Goal: Transaction & Acquisition: Purchase product/service

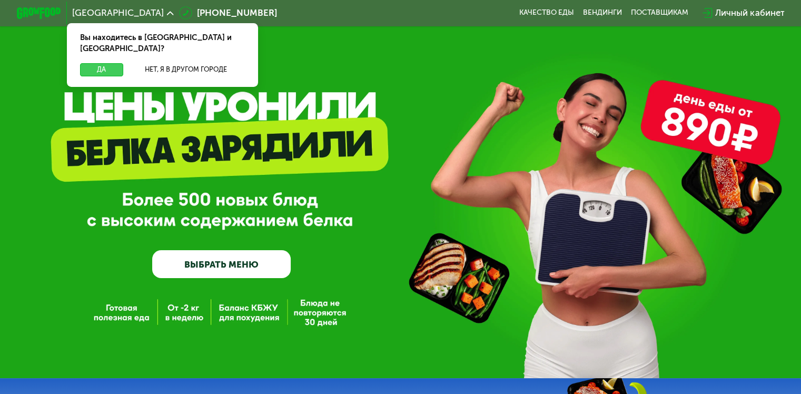
click at [109, 63] on button "Да" at bounding box center [101, 69] width 43 height 13
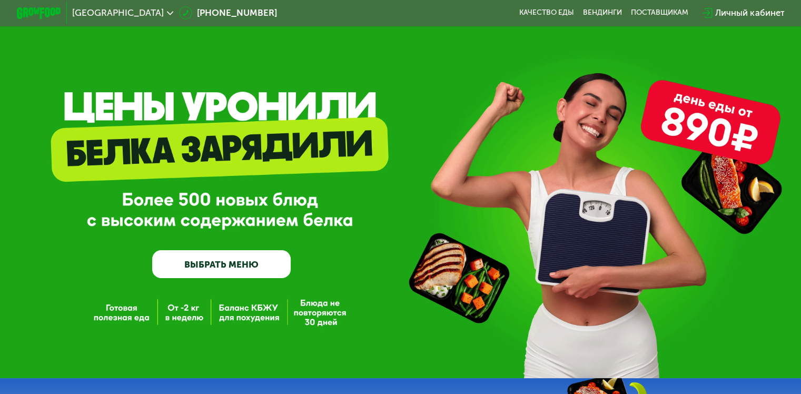
click at [173, 267] on link "ВЫБРАТЬ МЕНЮ" at bounding box center [221, 264] width 139 height 28
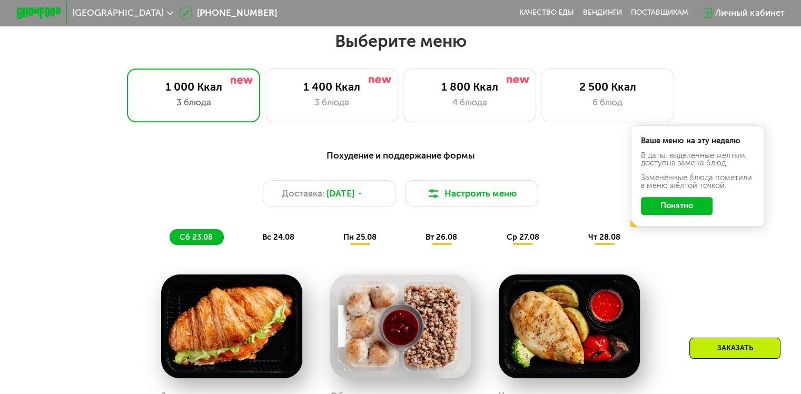
scroll to position [474, 0]
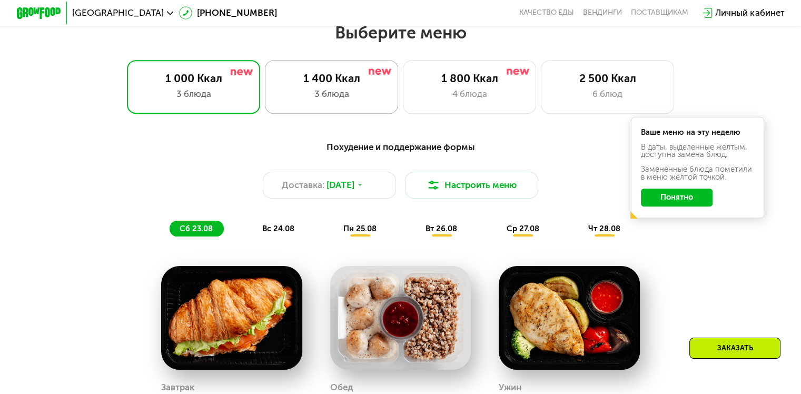
click at [299, 101] on div "3 блюда" at bounding box center [332, 93] width 110 height 13
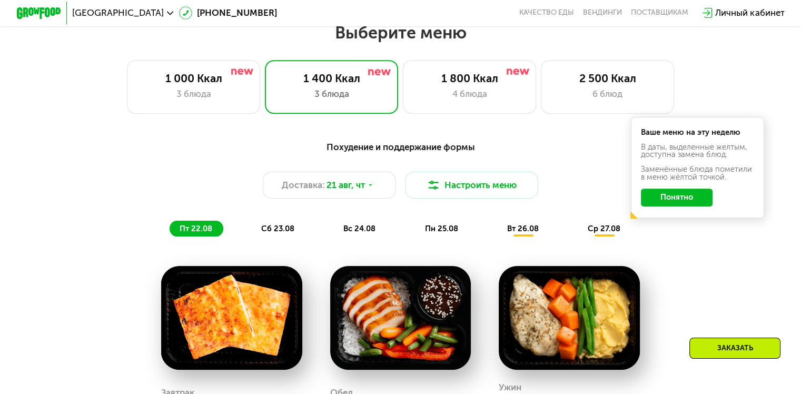
click at [688, 203] on button "Понятно" at bounding box center [677, 198] width 72 height 18
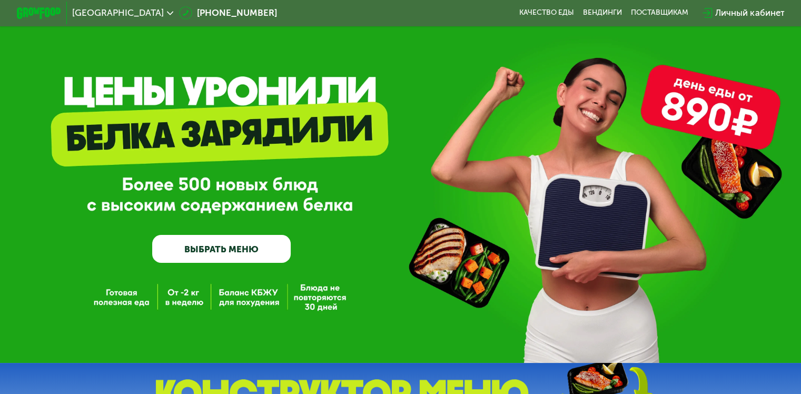
scroll to position [0, 0]
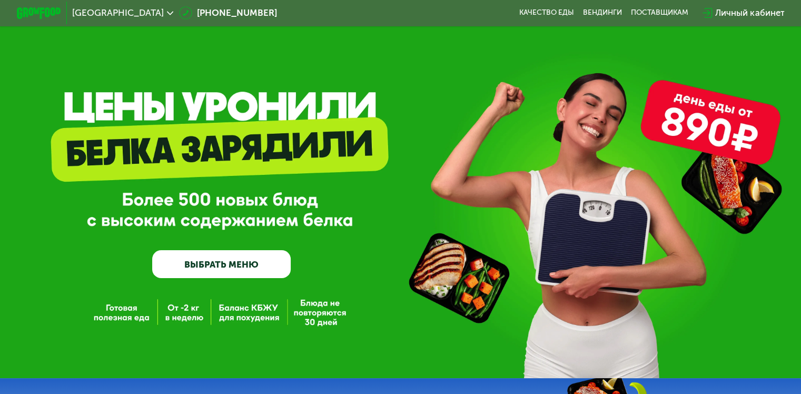
click at [238, 266] on link "ВЫБРАТЬ МЕНЮ" at bounding box center [221, 264] width 139 height 28
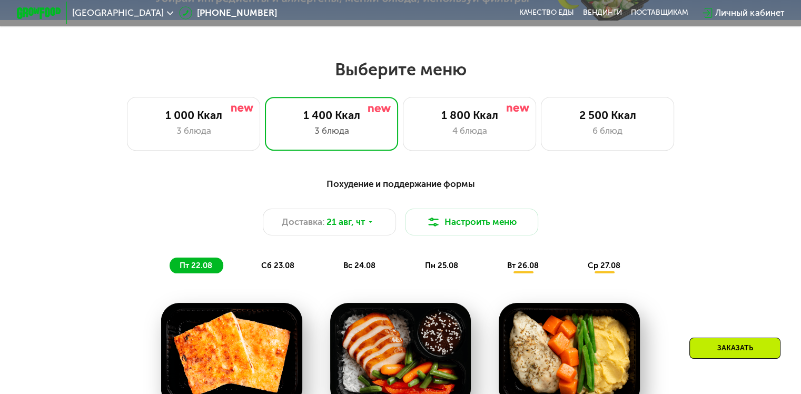
scroll to position [474, 0]
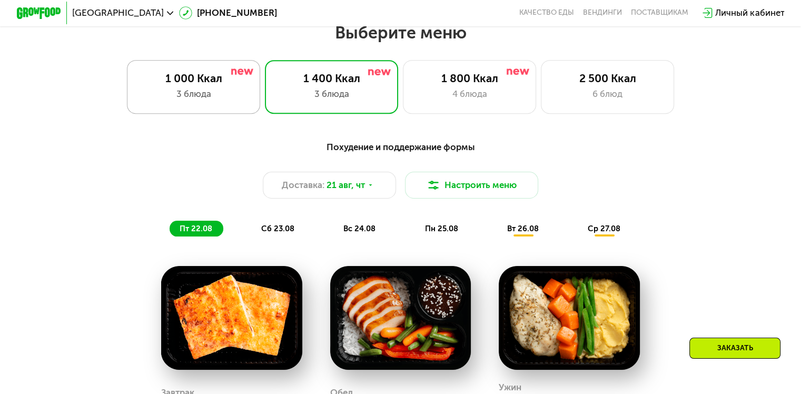
click at [207, 95] on div "3 блюда" at bounding box center [194, 93] width 110 height 13
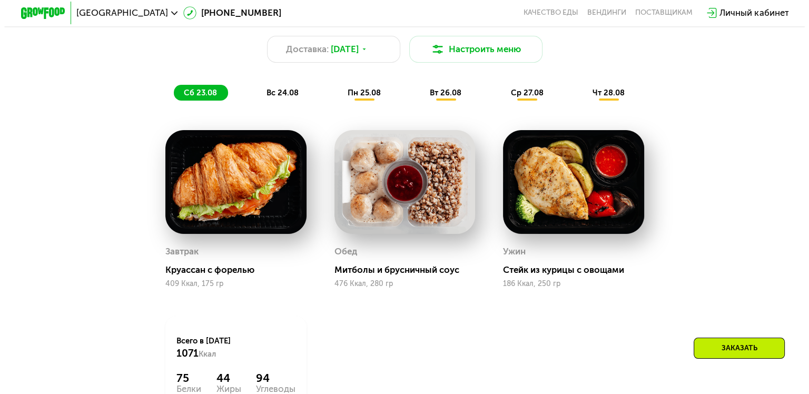
scroll to position [555, 0]
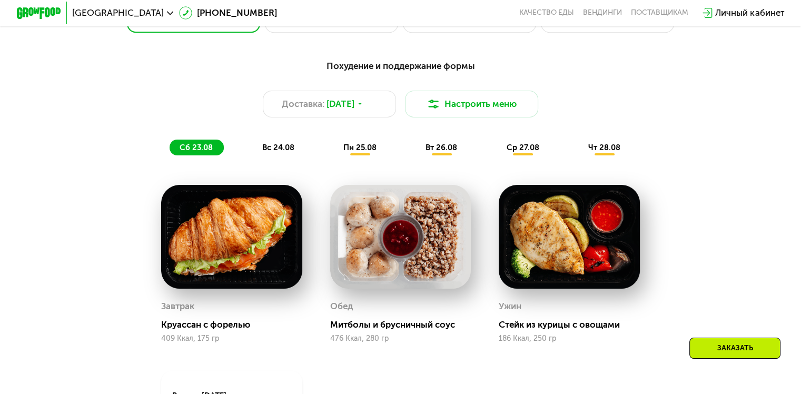
click at [272, 148] on span "вс 24.08" at bounding box center [278, 147] width 32 height 9
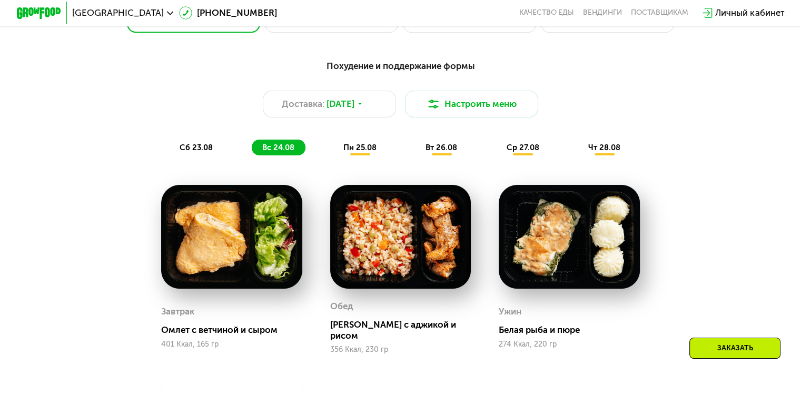
click at [354, 152] on span "пн 25.08" at bounding box center [359, 147] width 33 height 9
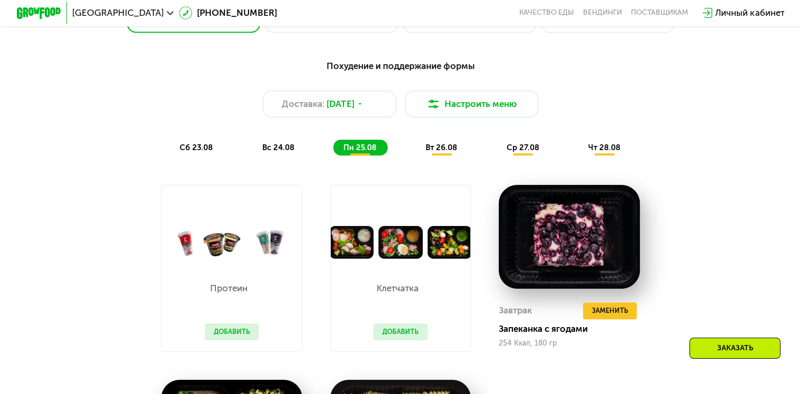
click at [282, 152] on span "вс 24.08" at bounding box center [278, 147] width 32 height 9
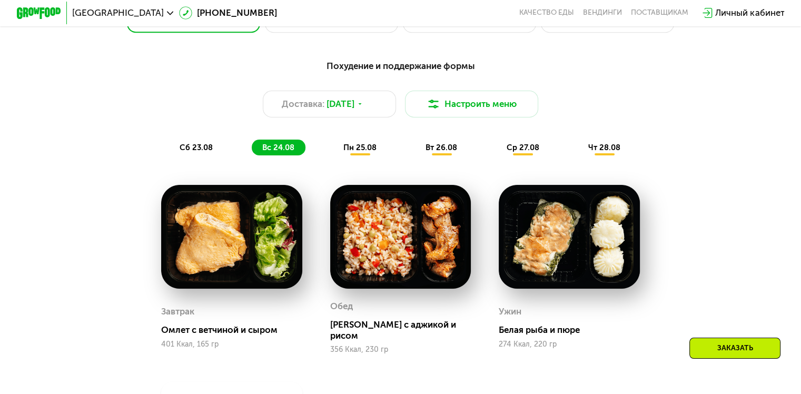
click at [496, 146] on div "вт 26.08" at bounding box center [523, 148] width 54 height 16
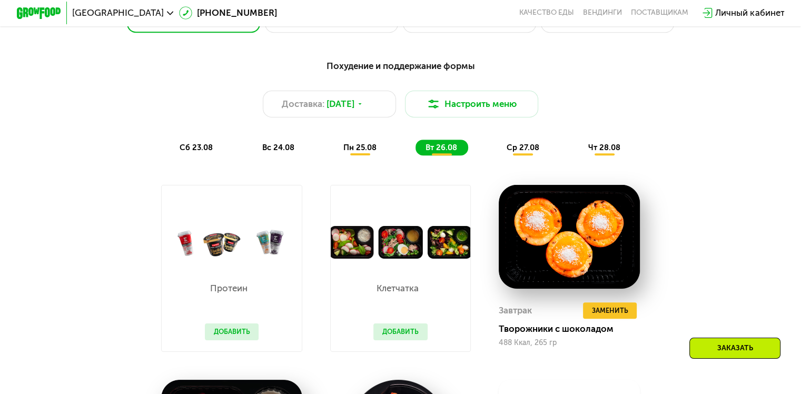
click at [578, 148] on div "ср 27.08" at bounding box center [604, 148] width 53 height 16
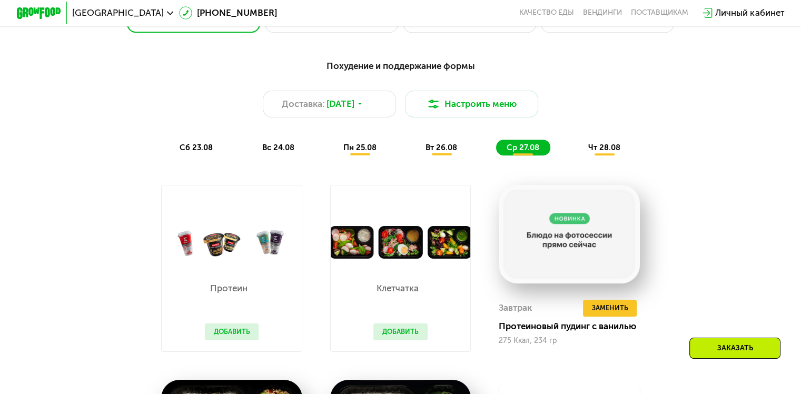
click at [585, 148] on div "чт 28.08" at bounding box center [604, 148] width 53 height 16
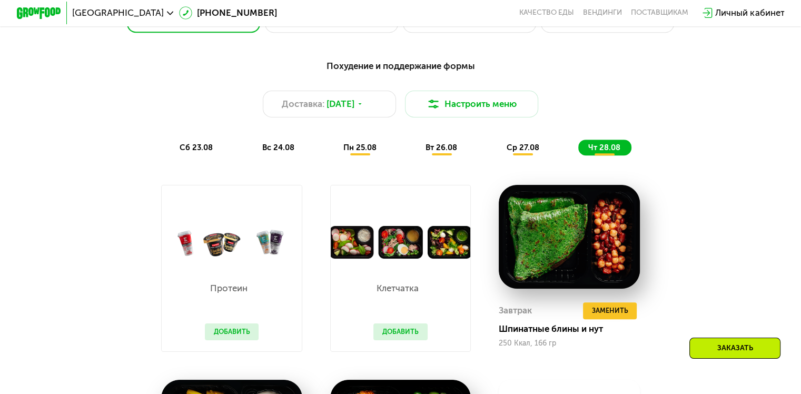
click at [188, 148] on span "сб 23.08" at bounding box center [196, 147] width 33 height 9
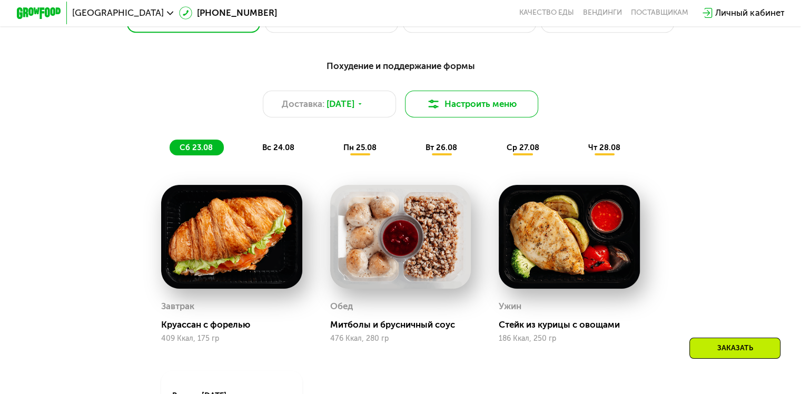
click at [496, 110] on button "Настроить меню" at bounding box center [472, 104] width 134 height 27
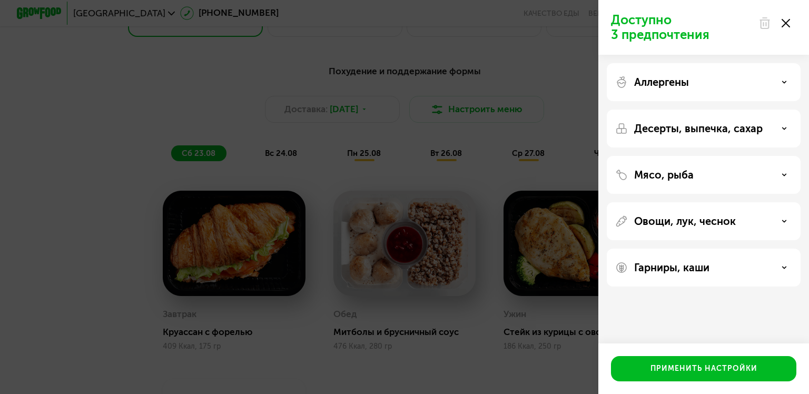
click at [756, 83] on div "Аллергены" at bounding box center [703, 82] width 177 height 13
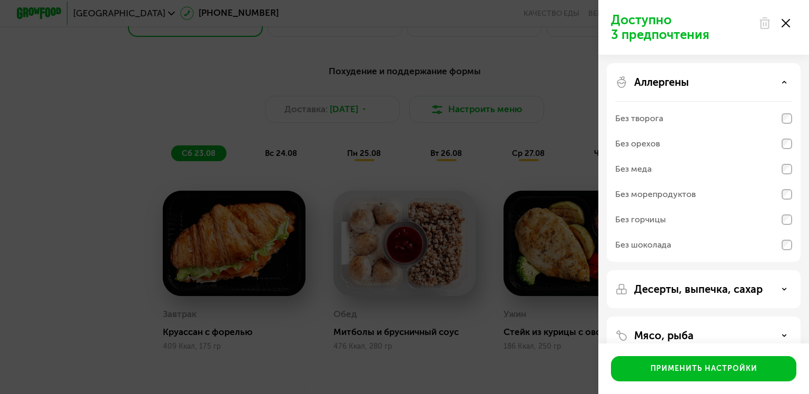
click at [756, 83] on div "Аллергены" at bounding box center [703, 82] width 177 height 13
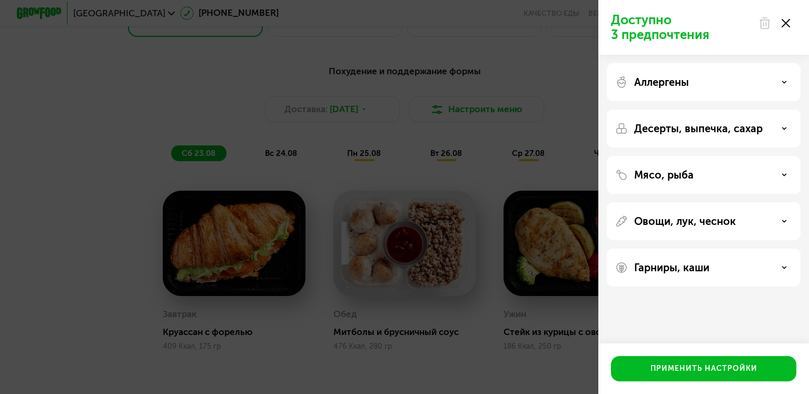
click at [753, 124] on p "Десерты, выпечка, сахар" at bounding box center [698, 128] width 129 height 13
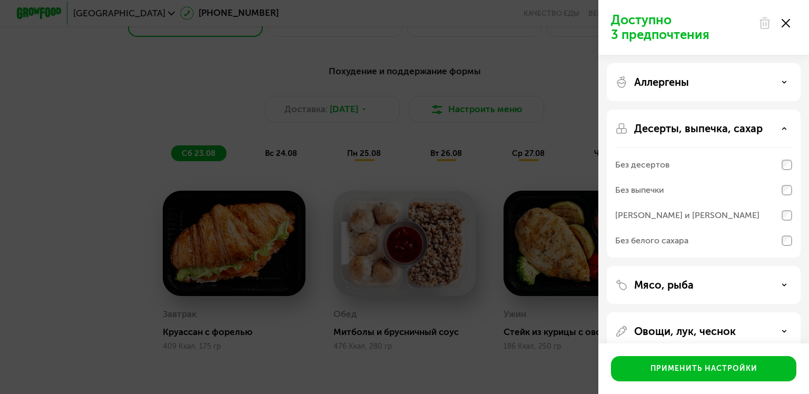
click at [746, 124] on p "Десерты, выпечка, сахар" at bounding box center [698, 128] width 129 height 13
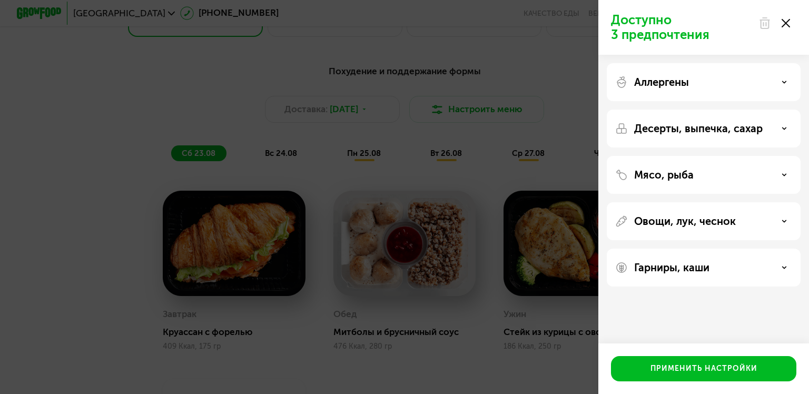
click at [735, 178] on div "Мясо, рыба" at bounding box center [703, 175] width 177 height 13
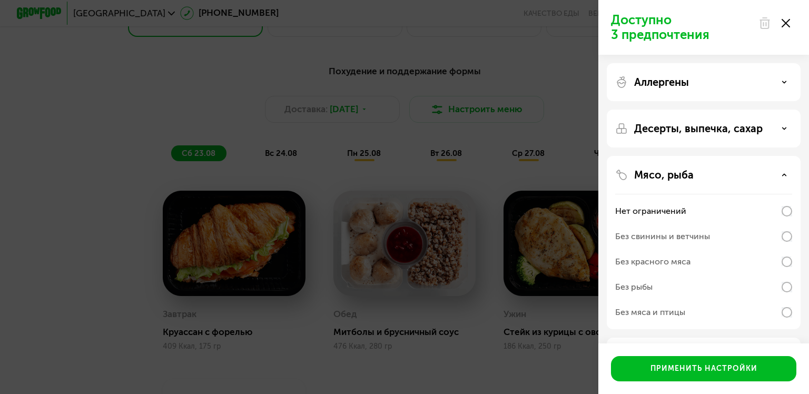
click at [736, 175] on div "Мясо, рыба" at bounding box center [703, 175] width 177 height 13
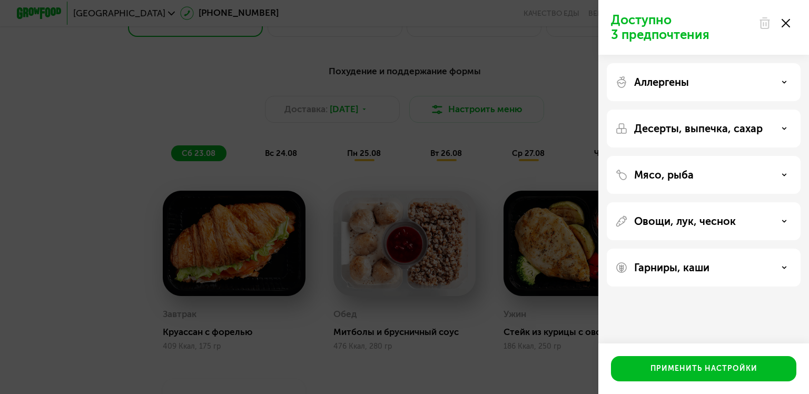
click at [721, 221] on p "Овощи, лук, чеснок" at bounding box center [685, 221] width 102 height 13
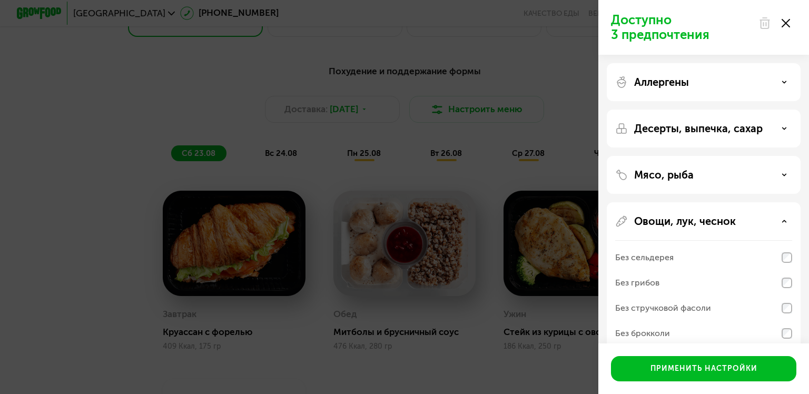
click at [721, 220] on p "Овощи, лук, чеснок" at bounding box center [685, 221] width 102 height 13
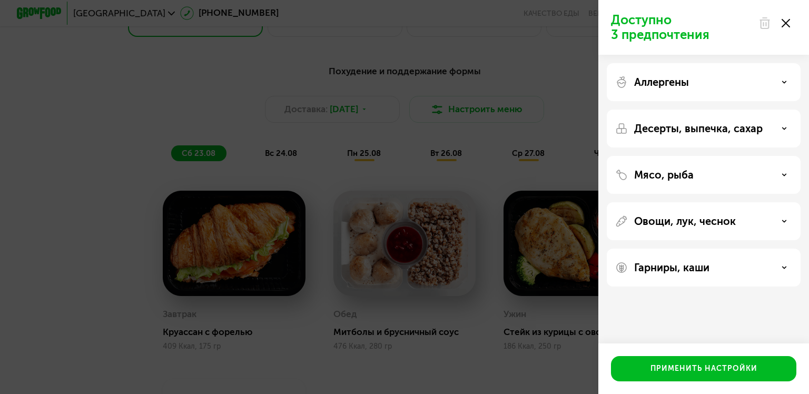
click at [713, 266] on div "Гарниры, каши" at bounding box center [703, 267] width 177 height 13
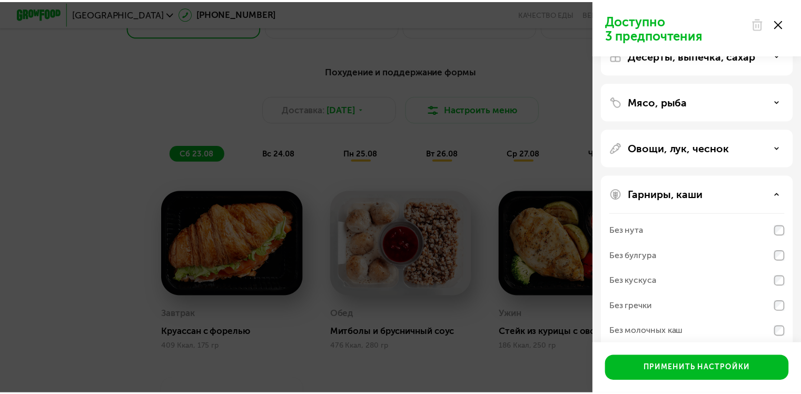
scroll to position [89, 0]
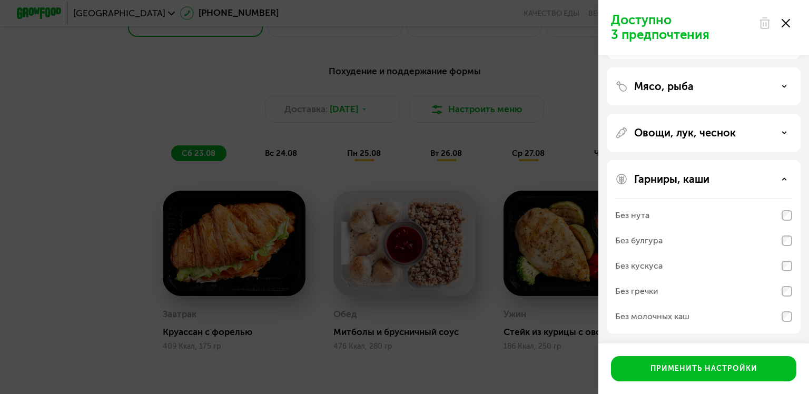
click at [786, 24] on icon at bounding box center [786, 23] width 8 height 8
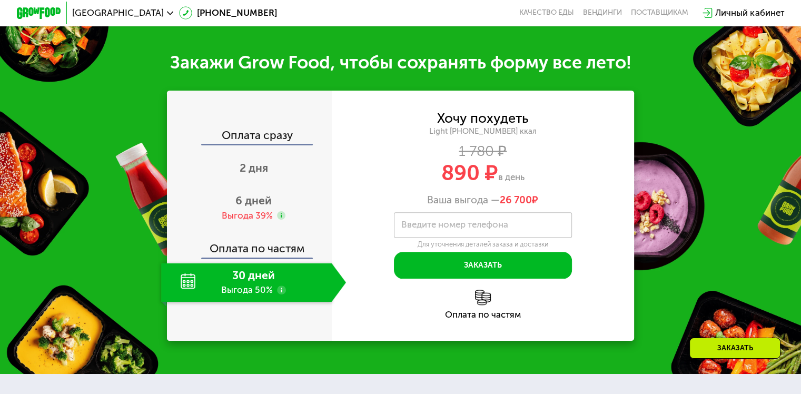
scroll to position [1096, 0]
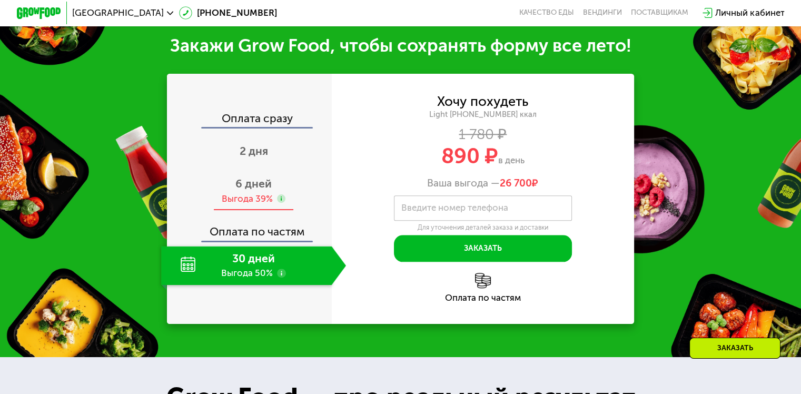
click at [277, 203] on use at bounding box center [281, 198] width 9 height 9
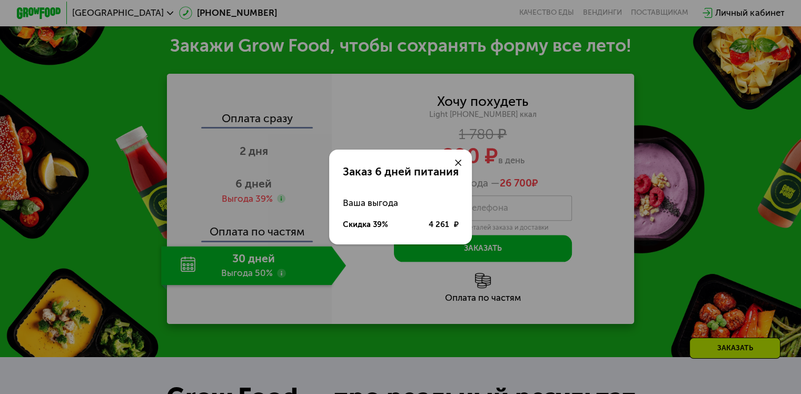
click at [457, 162] on use at bounding box center [458, 163] width 7 height 7
